Goal: Transaction & Acquisition: Purchase product/service

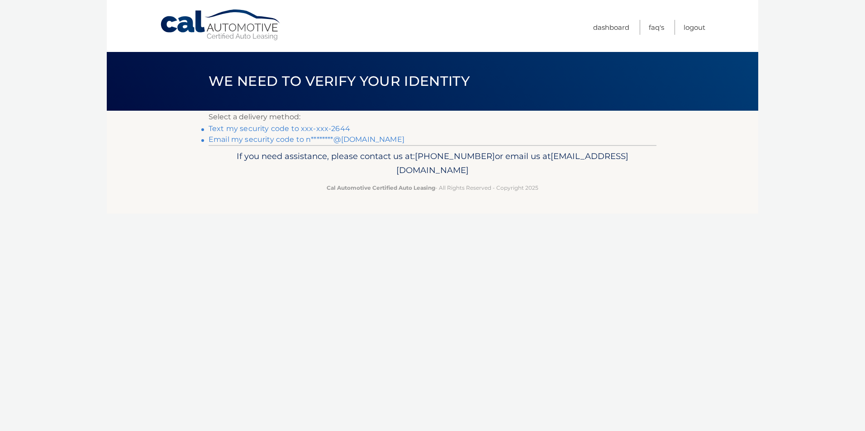
click at [271, 131] on link "Text my security code to xxx-xxx-2644" at bounding box center [280, 128] width 142 height 9
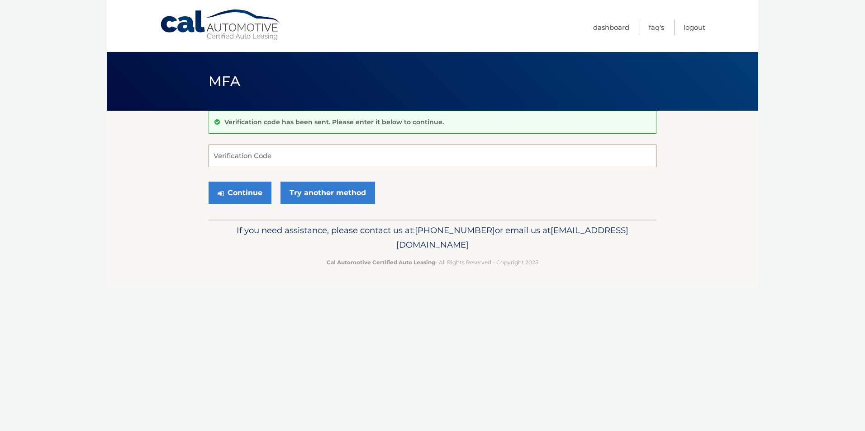
click at [300, 166] on input "Verification Code" at bounding box center [433, 156] width 448 height 23
type input "613625"
click at [254, 193] on button "Continue" at bounding box center [240, 193] width 63 height 23
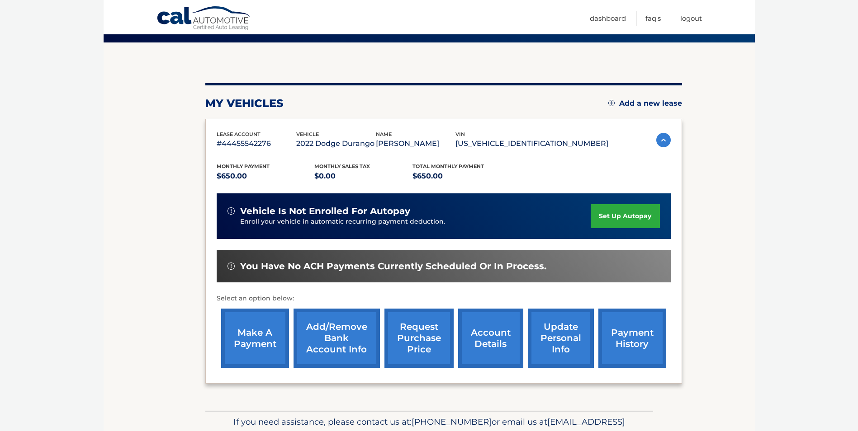
scroll to position [90, 0]
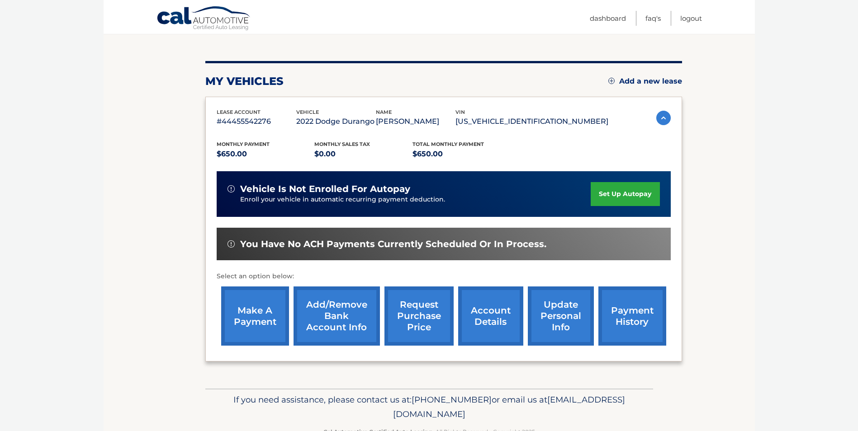
click at [252, 318] on link "make a payment" at bounding box center [255, 316] width 68 height 59
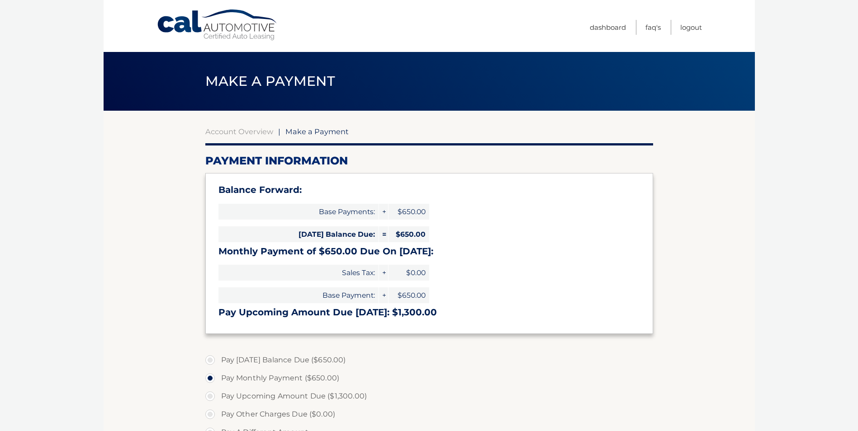
select select "MTBmNDY1ZjYtZmRlZC00ZWYwLTgwOTUtZjVlOGJjM2M0OTJk"
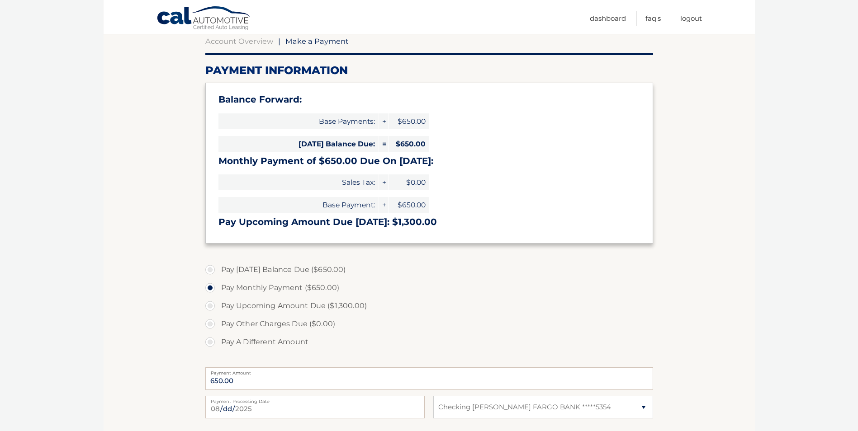
scroll to position [136, 0]
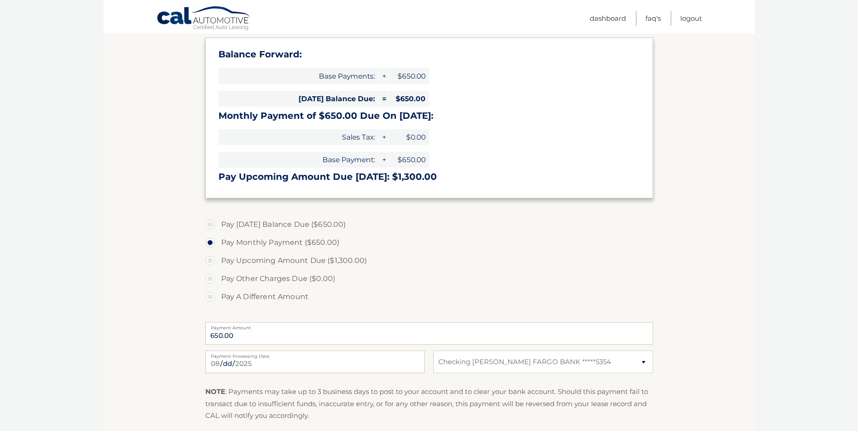
click at [272, 224] on label "Pay Today's Balance Due ($650.00)" at bounding box center [429, 225] width 448 height 18
click at [218, 224] on input "Pay Today's Balance Due ($650.00)" at bounding box center [213, 223] width 9 height 14
radio input "true"
click at [240, 241] on label "Pay Monthly Payment ($650.00)" at bounding box center [429, 243] width 448 height 18
click at [218, 241] on input "Pay Monthly Payment ($650.00)" at bounding box center [213, 241] width 9 height 14
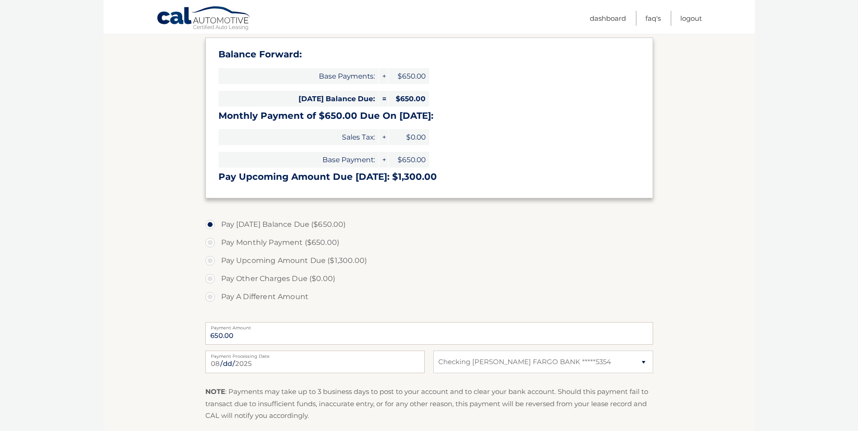
radio input "true"
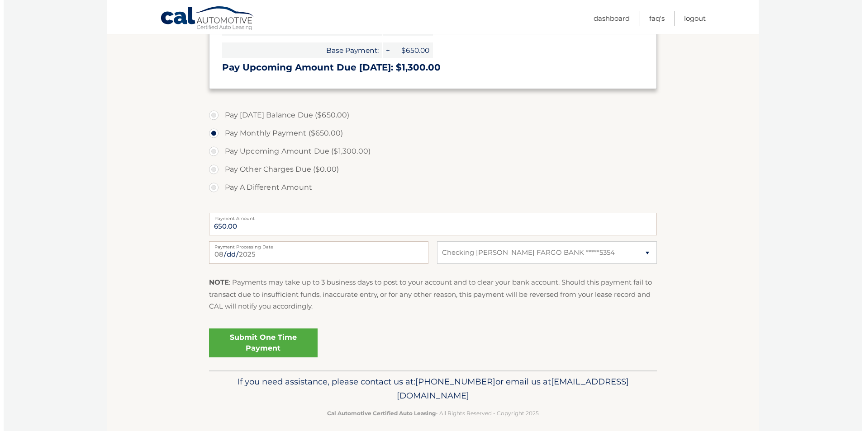
scroll to position [253, 0]
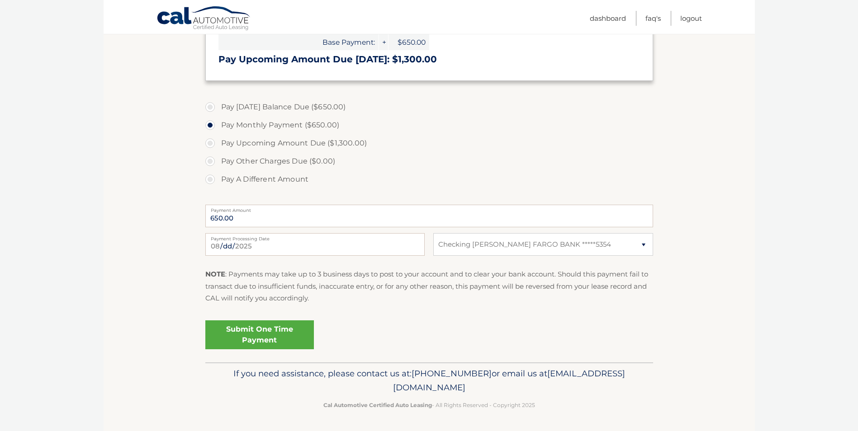
click at [270, 331] on link "Submit One Time Payment" at bounding box center [259, 335] width 109 height 29
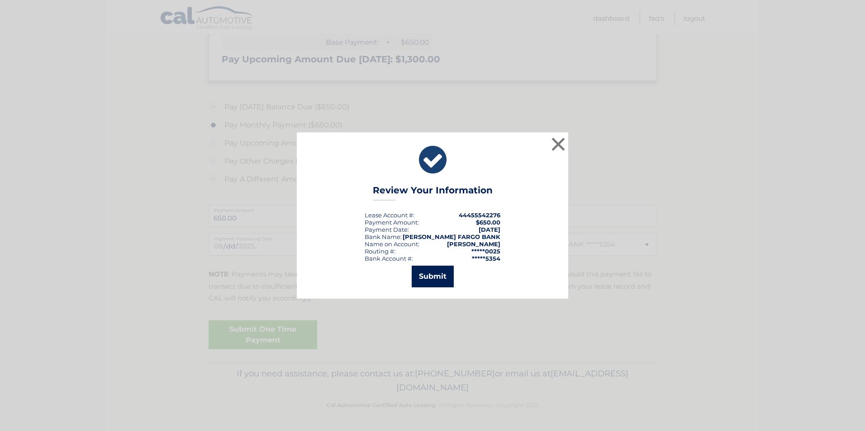
click at [430, 276] on button "Submit" at bounding box center [433, 277] width 42 height 22
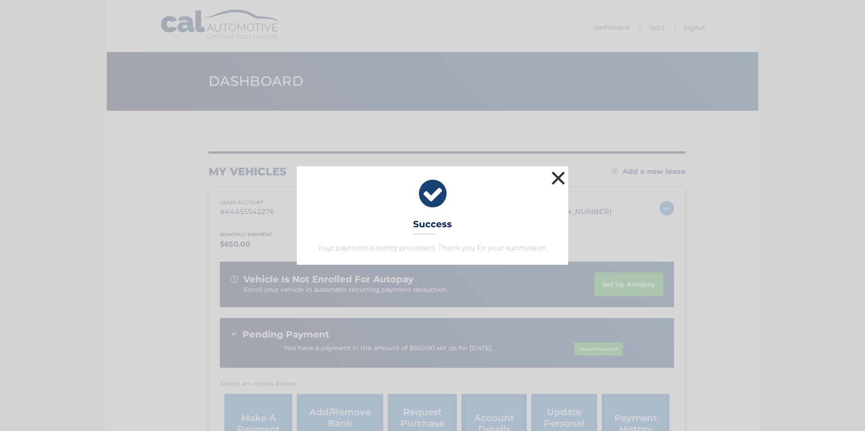
click at [556, 175] on button "×" at bounding box center [558, 178] width 18 height 18
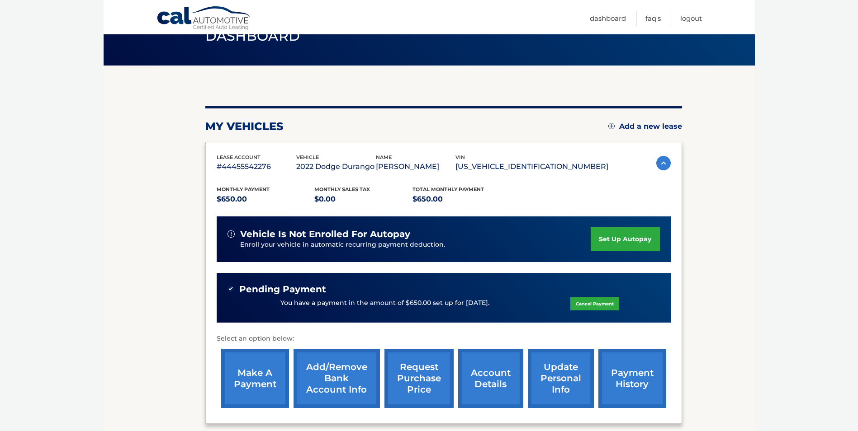
scroll to position [90, 0]
